Goal: Task Accomplishment & Management: Use online tool/utility

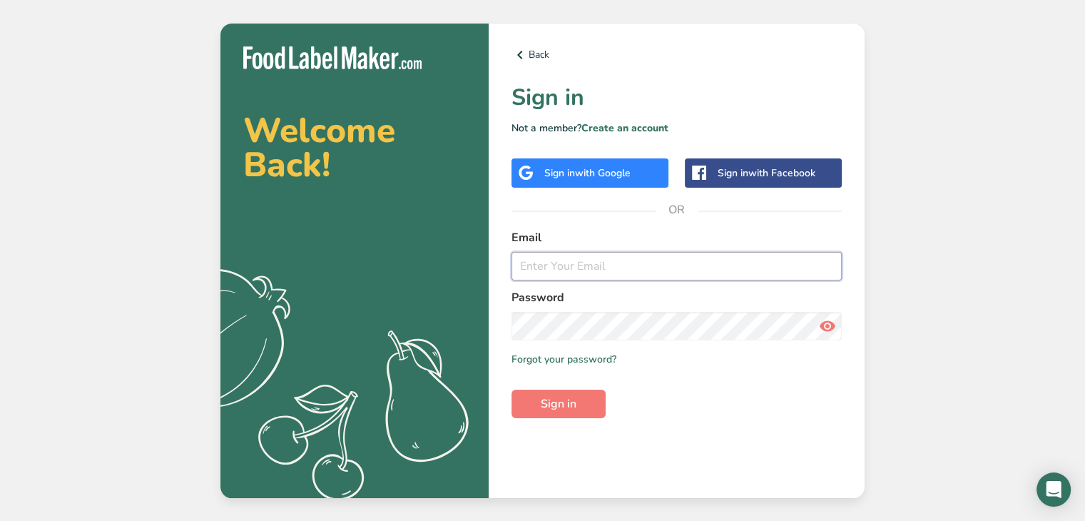
click at [609, 266] on input "email" at bounding box center [676, 266] width 330 height 29
paste input "[EMAIL_ADDRESS][DOMAIN_NAME]"
type input "[EMAIL_ADDRESS][DOMAIN_NAME]"
click at [554, 409] on span "Sign in" at bounding box center [559, 403] width 36 height 17
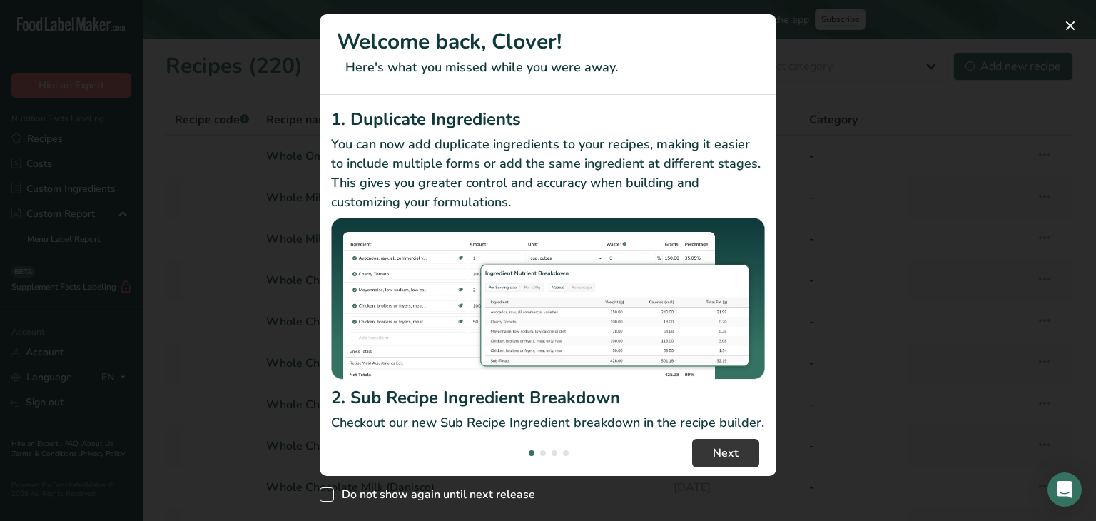
click at [355, 494] on span "Do not show again until next release" at bounding box center [434, 494] width 201 height 14
click at [329, 494] on input "Do not show again until next release" at bounding box center [324, 494] width 9 height 9
checkbox input "true"
click at [722, 455] on span "Next" at bounding box center [726, 452] width 26 height 17
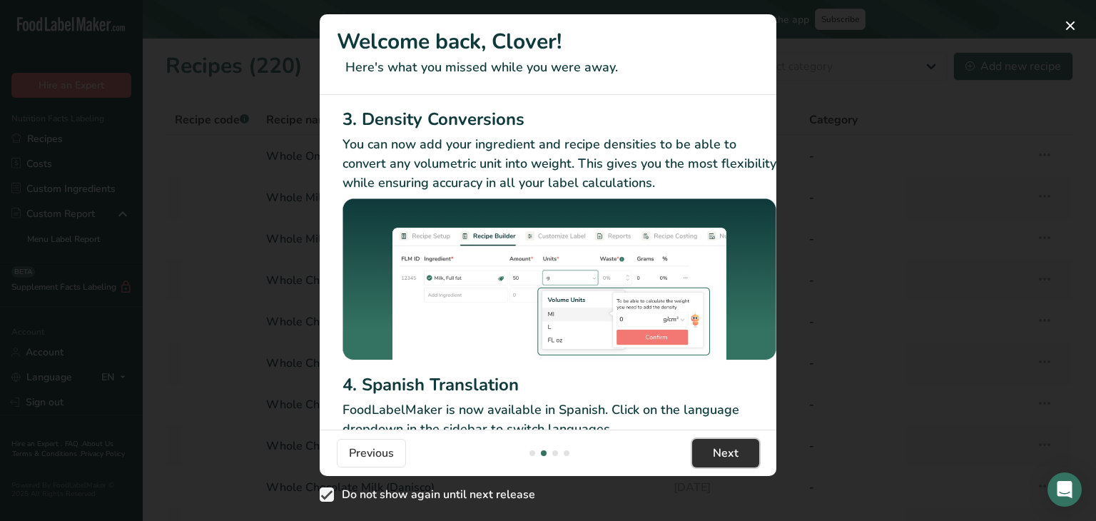
click at [722, 455] on span "Next" at bounding box center [726, 452] width 26 height 17
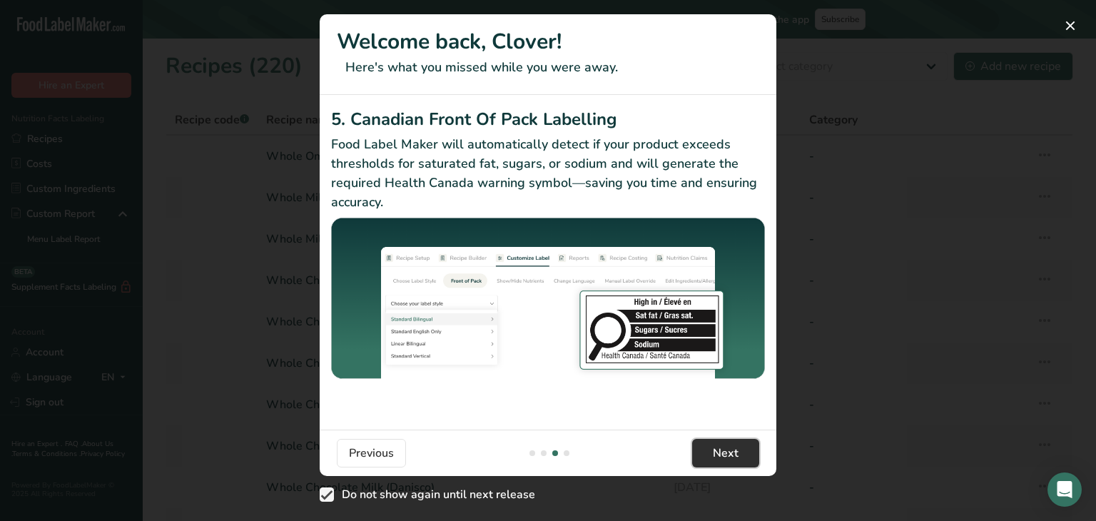
click at [722, 455] on span "Next" at bounding box center [726, 452] width 26 height 17
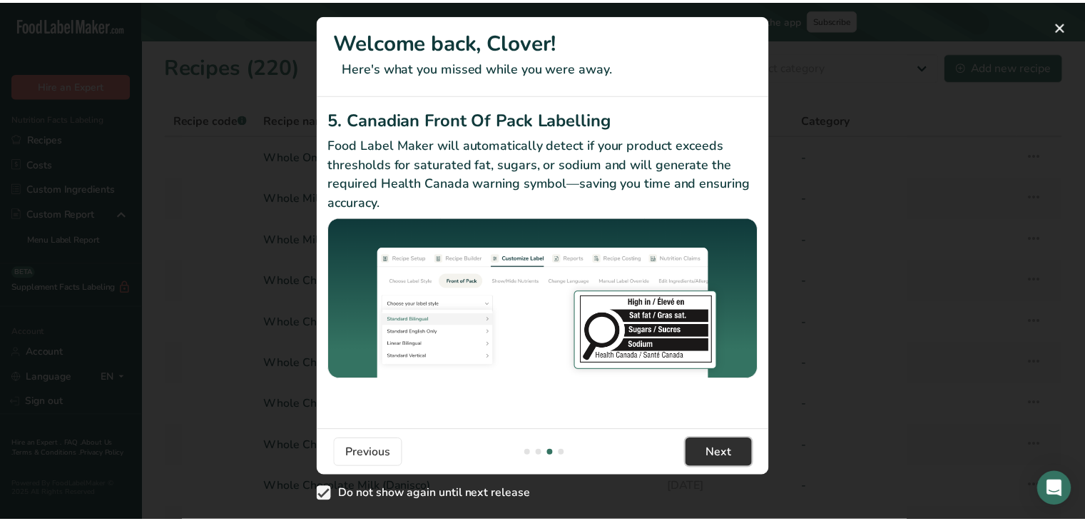
scroll to position [0, 1358]
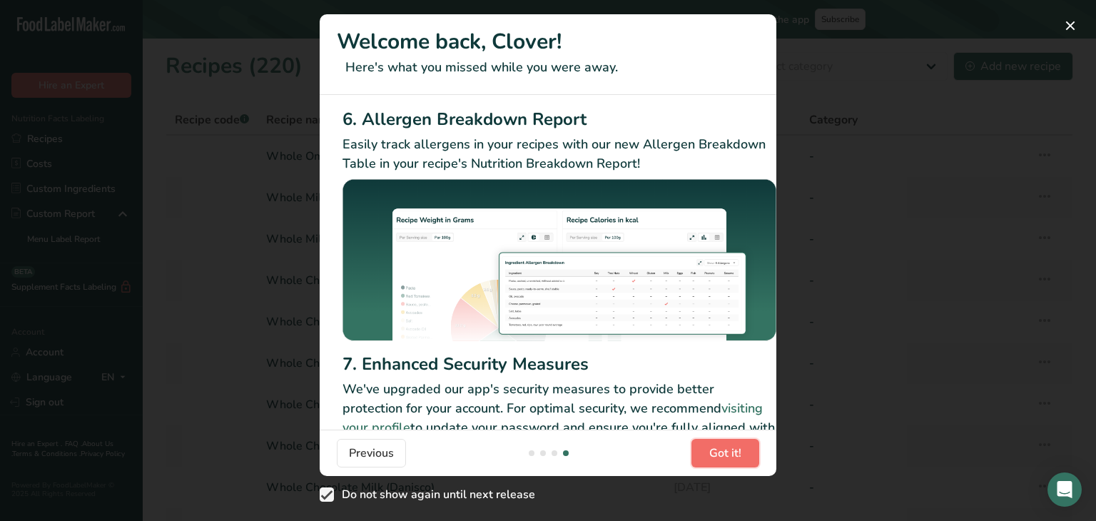
click at [722, 455] on span "Got it!" at bounding box center [725, 452] width 32 height 17
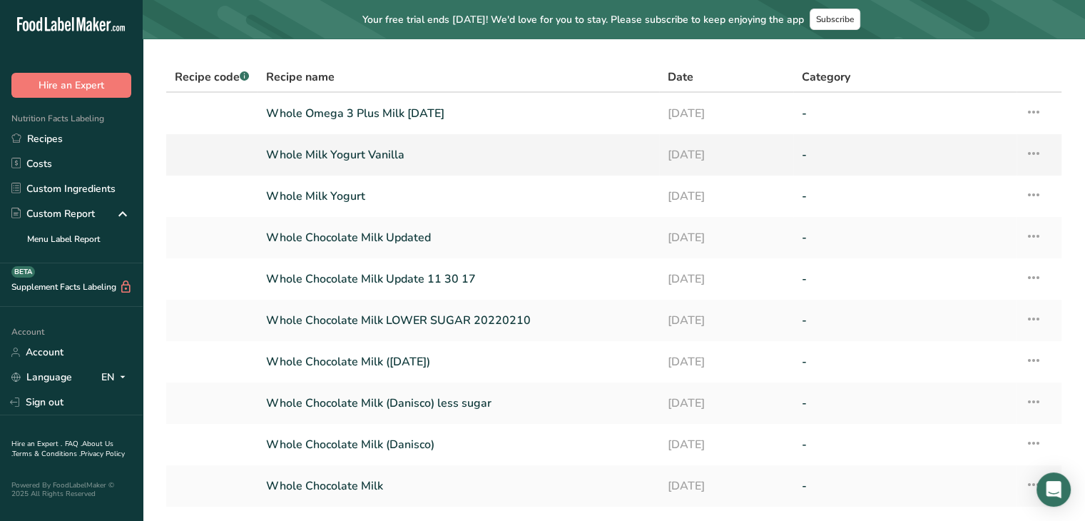
scroll to position [29, 0]
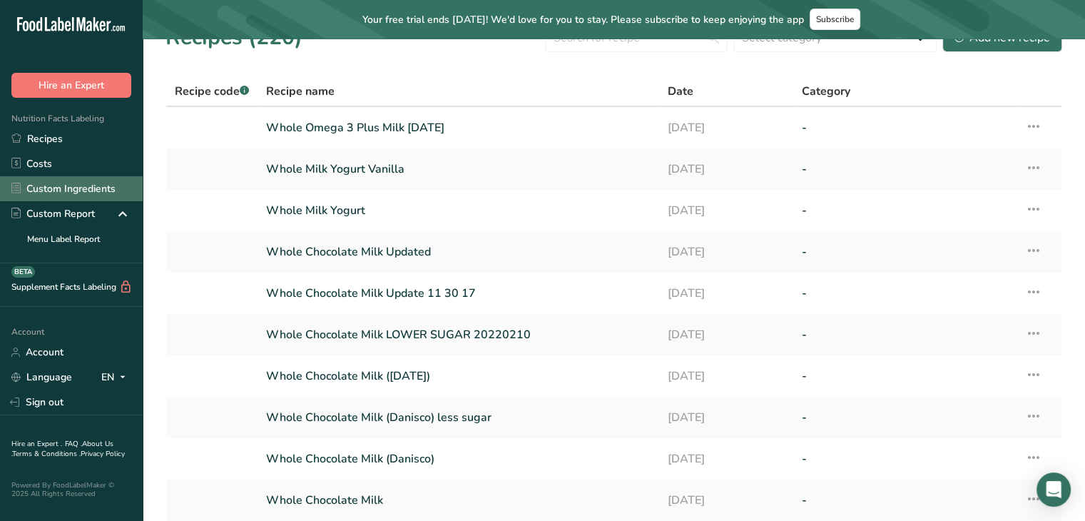
click at [70, 180] on link "Custom Ingredients" at bounding box center [71, 188] width 143 height 25
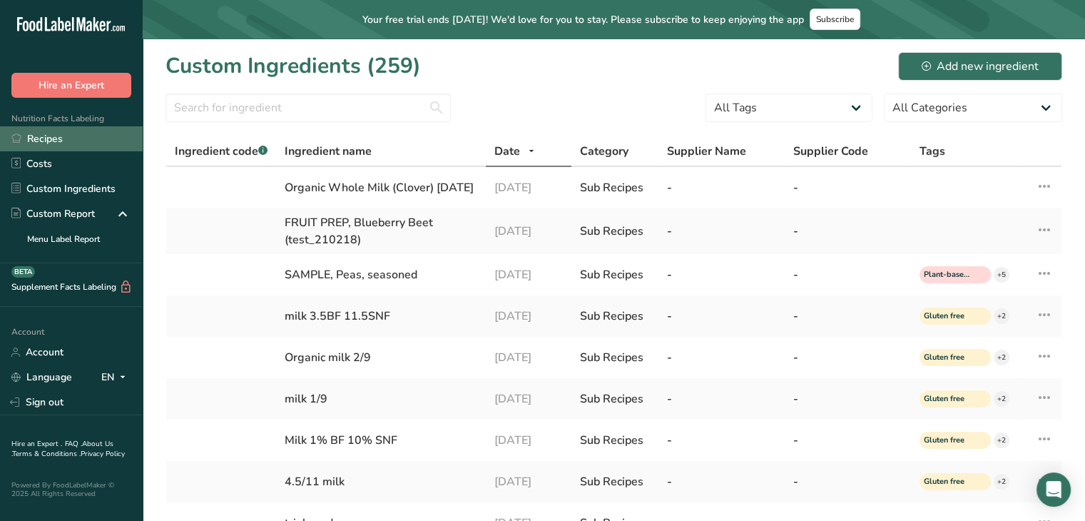
click at [83, 138] on link "Recipes" at bounding box center [71, 138] width 143 height 25
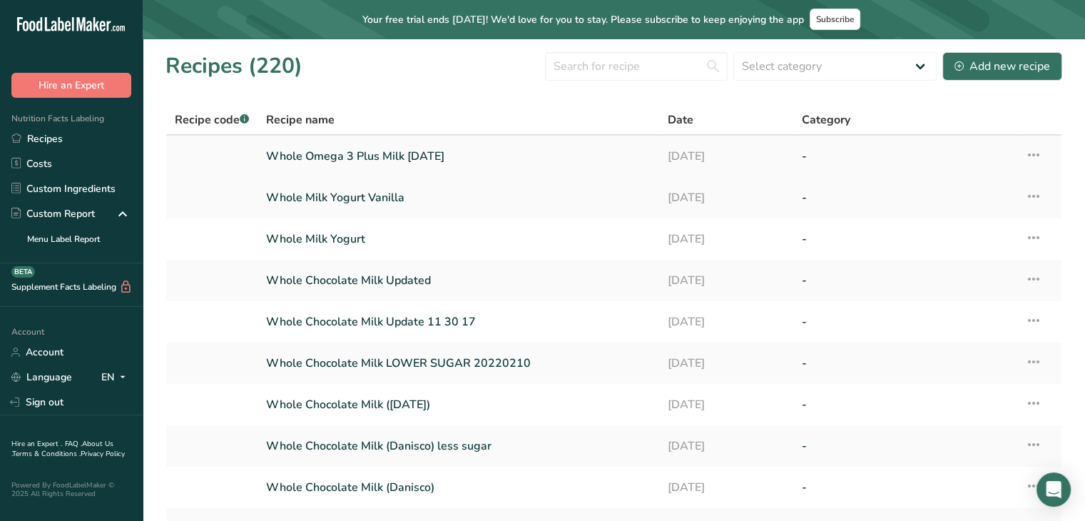
click at [350, 163] on link "Whole Omega 3 Plus Milk [DATE]" at bounding box center [458, 156] width 385 height 30
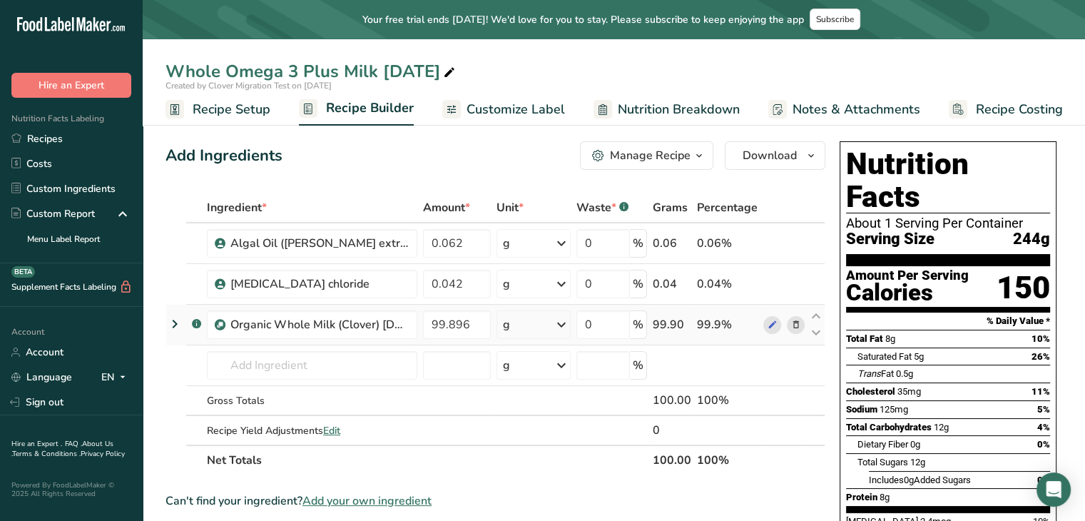
click at [176, 320] on icon at bounding box center [174, 324] width 17 height 26
